Goal: Navigation & Orientation: Find specific page/section

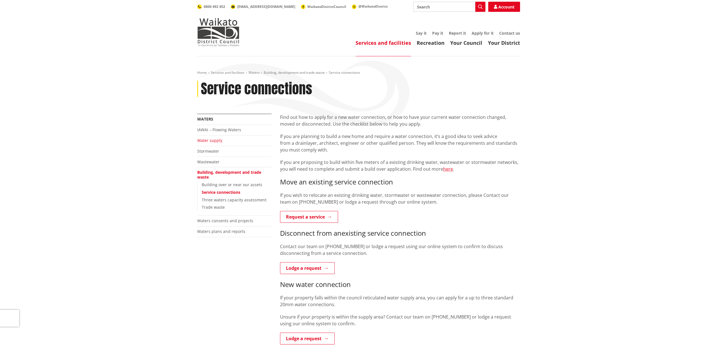
click at [211, 140] on link "Water supply" at bounding box center [209, 140] width 25 height 5
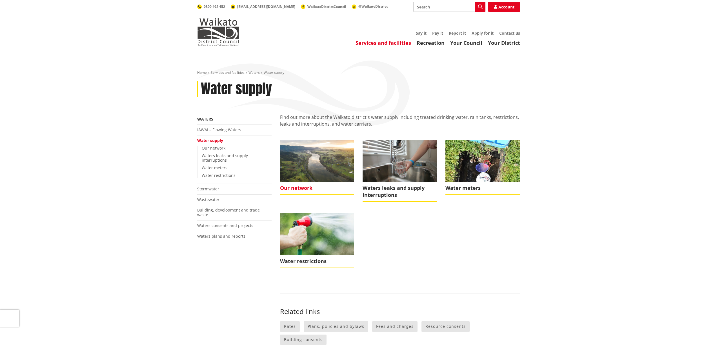
click at [332, 170] on img at bounding box center [317, 161] width 74 height 42
